Goal: Book appointment/travel/reservation

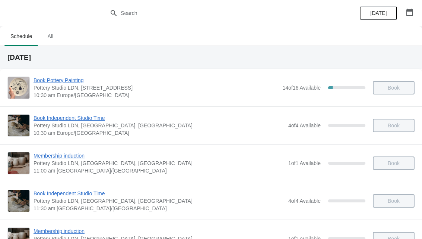
click at [410, 16] on button "button" at bounding box center [409, 12] width 13 height 13
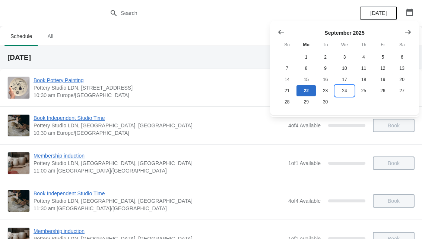
click at [340, 94] on button "24" at bounding box center [344, 90] width 19 height 11
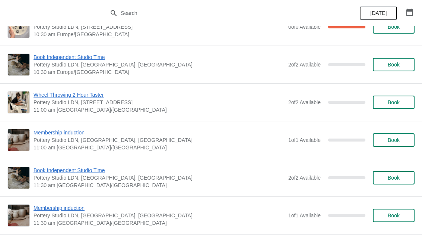
scroll to position [58, 0]
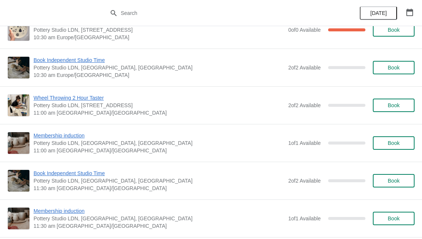
click at [392, 106] on span "Book" at bounding box center [394, 105] width 12 height 6
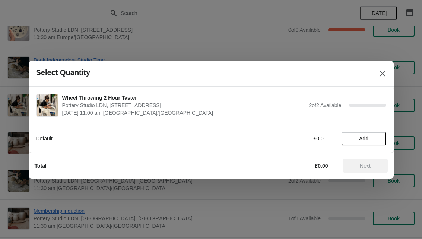
click at [369, 141] on button "Add" at bounding box center [364, 138] width 45 height 13
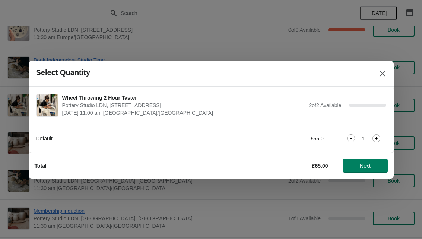
click at [381, 139] on icon at bounding box center [377, 138] width 8 height 8
click at [366, 166] on span "Next" at bounding box center [365, 166] width 11 height 6
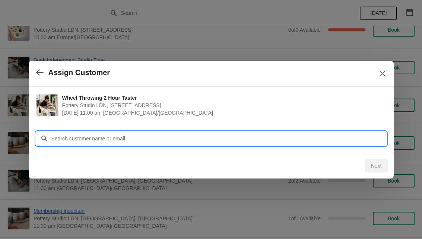
click at [239, 142] on input "Customer" at bounding box center [219, 138] width 336 height 13
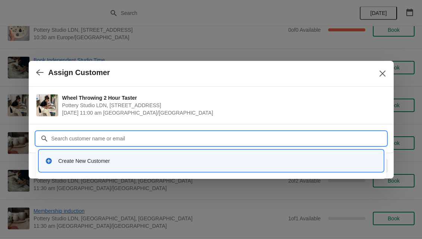
click at [52, 160] on icon at bounding box center [48, 160] width 7 height 7
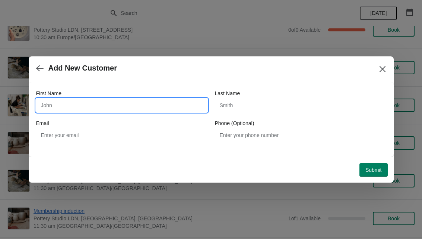
click at [51, 111] on input "First Name" at bounding box center [121, 104] width 171 height 13
type input "Emre"
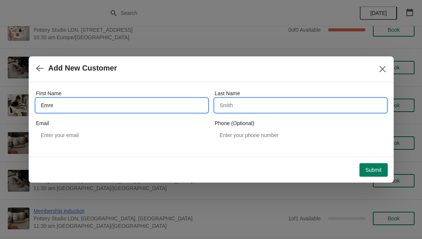
click at [234, 109] on input "Last Name" at bounding box center [300, 104] width 171 height 13
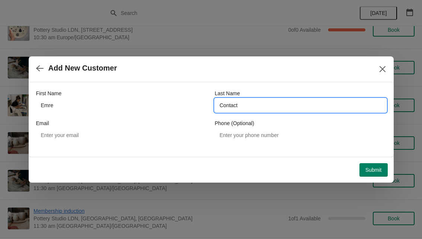
type input "Contact"
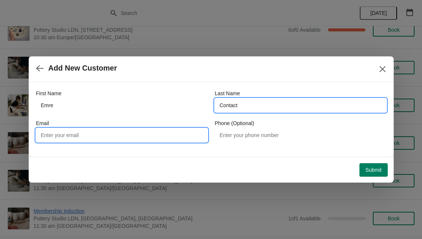
click at [53, 141] on input "Email" at bounding box center [121, 134] width 171 height 13
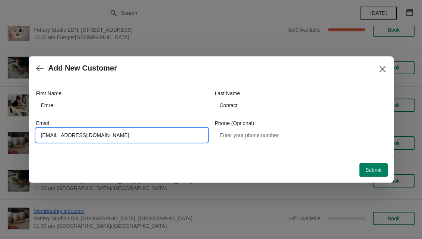
type input "[EMAIL_ADDRESS][DOMAIN_NAME]"
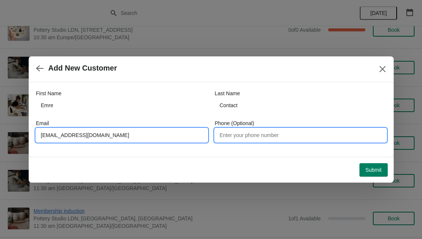
click at [286, 136] on input "Phone (Optional)" at bounding box center [300, 134] width 171 height 13
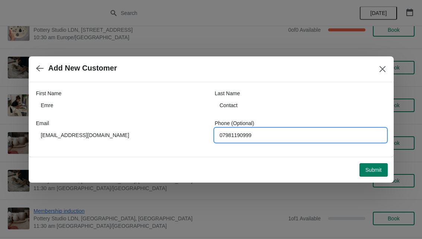
type input "07981190999"
click at [374, 170] on span "Submit" at bounding box center [374, 170] width 16 height 6
